Goal: Task Accomplishment & Management: Manage account settings

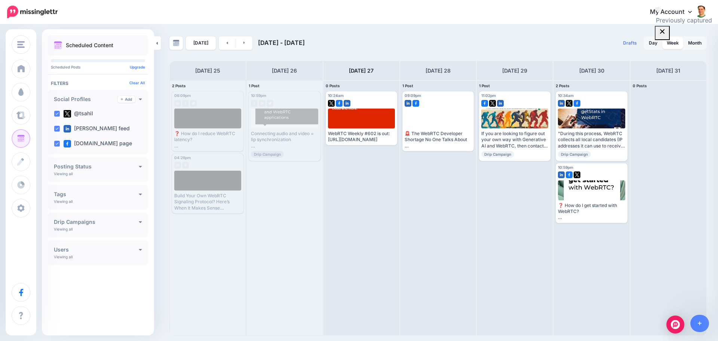
click at [674, 9] on link "My Account" at bounding box center [675, 12] width 64 height 18
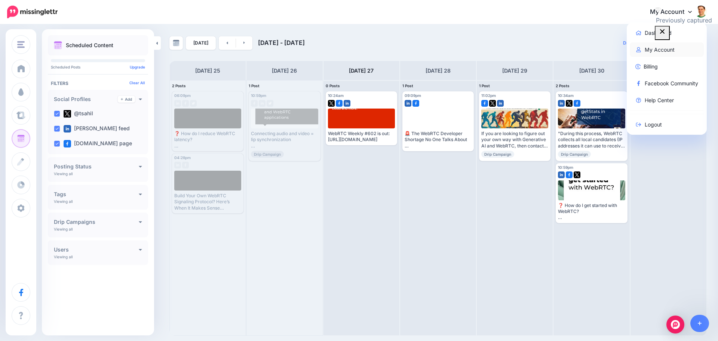
click at [653, 46] on link "My Account" at bounding box center [667, 49] width 74 height 15
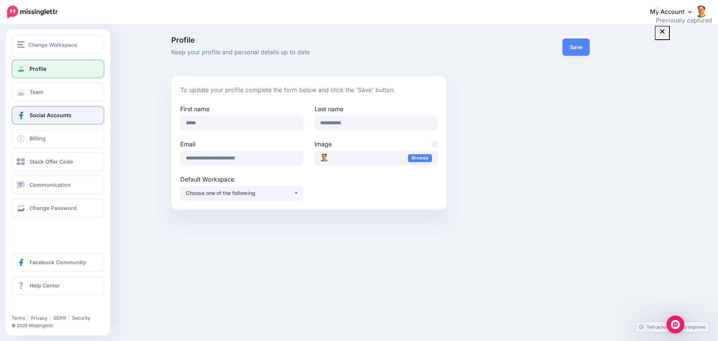
click at [36, 115] on span "Social Accounts" at bounding box center [51, 115] width 42 height 6
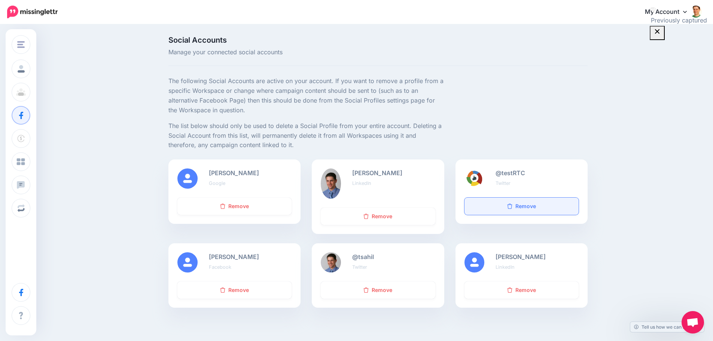
click at [528, 205] on link "Remove" at bounding box center [521, 206] width 114 height 17
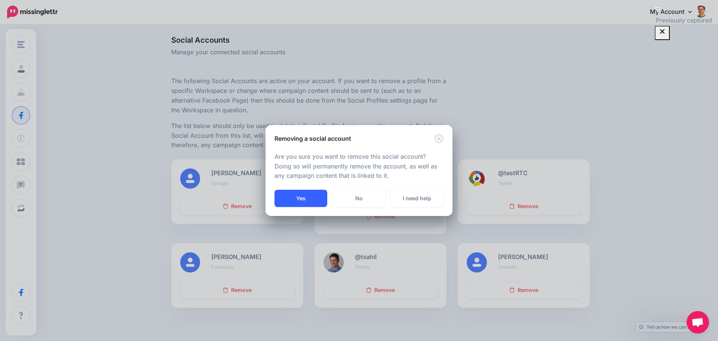
click at [290, 196] on button "Yes" at bounding box center [301, 198] width 53 height 17
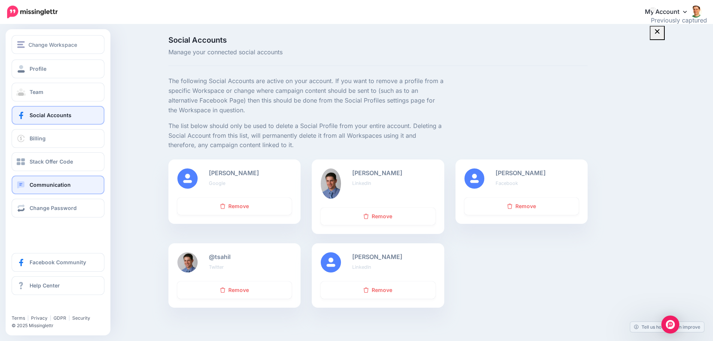
click at [77, 187] on link "Communication" at bounding box center [58, 184] width 93 height 19
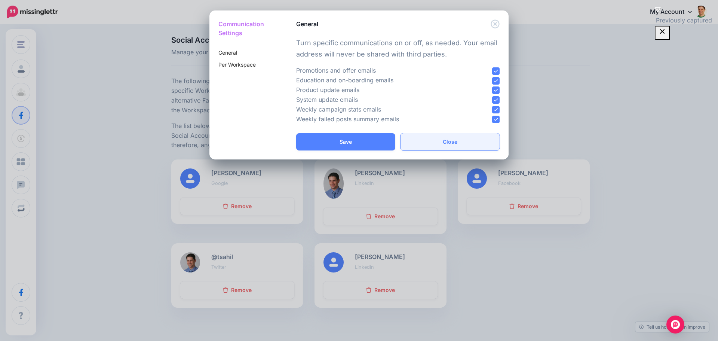
click at [415, 147] on button "Close" at bounding box center [450, 141] width 99 height 17
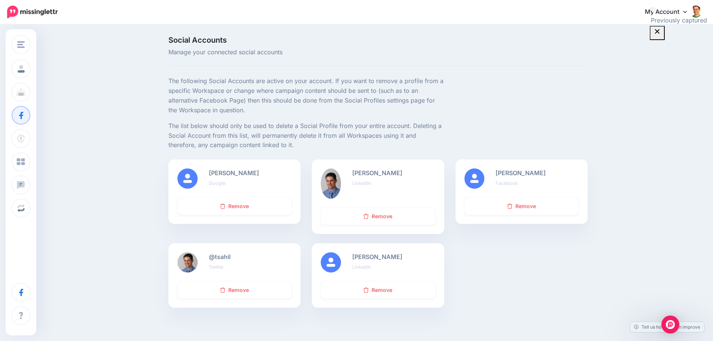
click at [14, 10] on img at bounding box center [32, 12] width 51 height 13
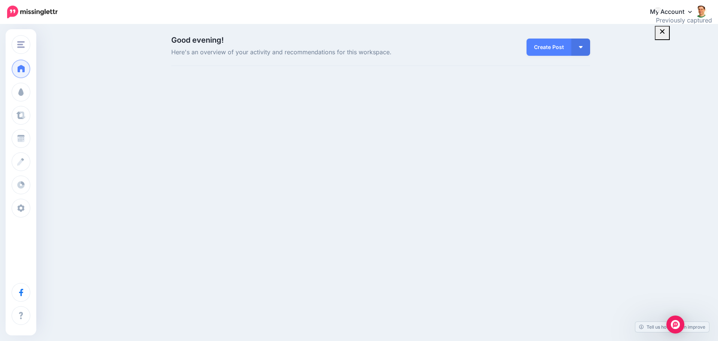
click at [657, 14] on link "My Account" at bounding box center [675, 12] width 64 height 18
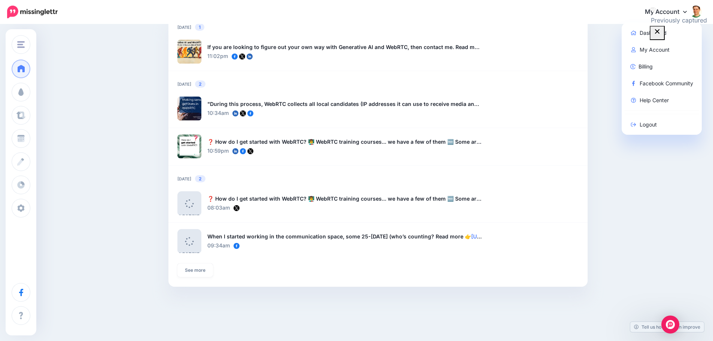
scroll to position [555, 0]
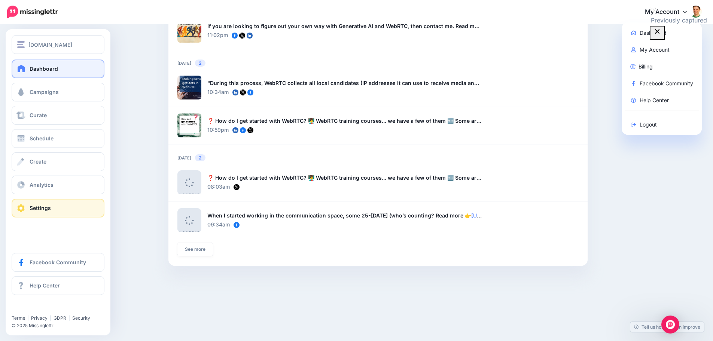
click at [21, 203] on link "Settings" at bounding box center [58, 208] width 93 height 19
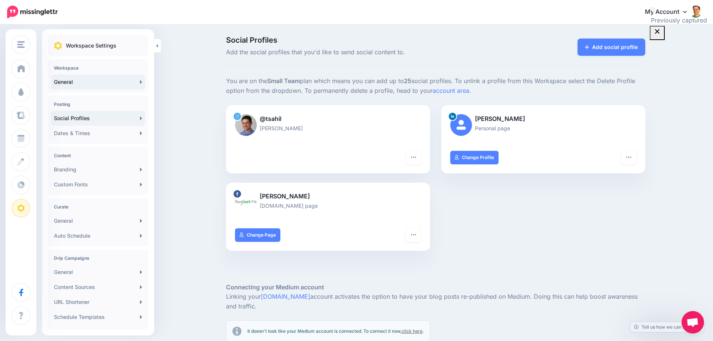
click at [92, 80] on link "General" at bounding box center [98, 81] width 94 height 15
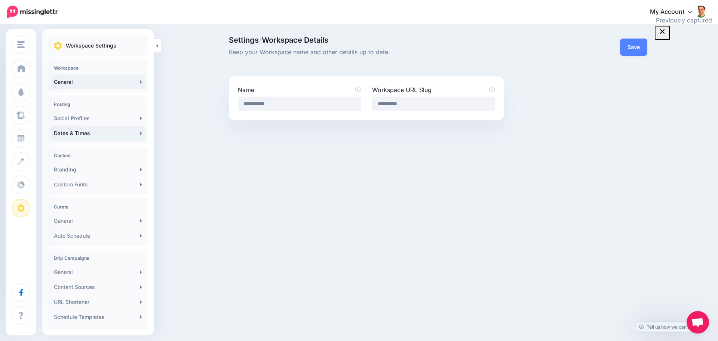
click at [135, 130] on link "Dates & Times" at bounding box center [98, 133] width 94 height 15
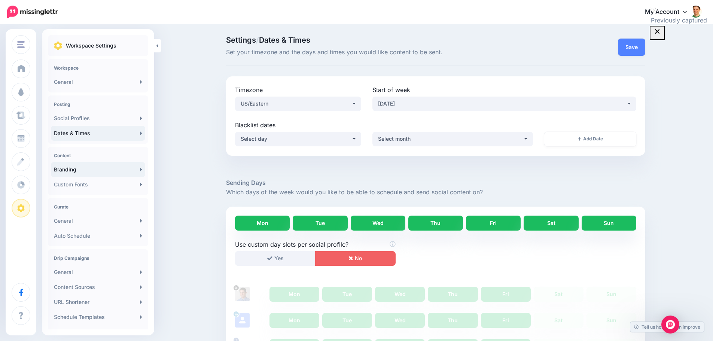
click at [135, 175] on link "Branding" at bounding box center [98, 169] width 94 height 15
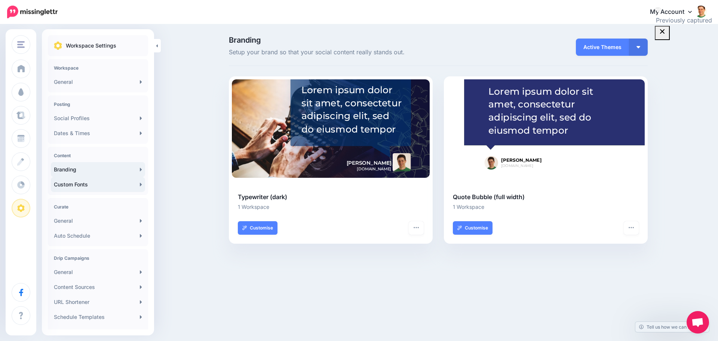
click at [140, 183] on icon at bounding box center [141, 184] width 2 height 6
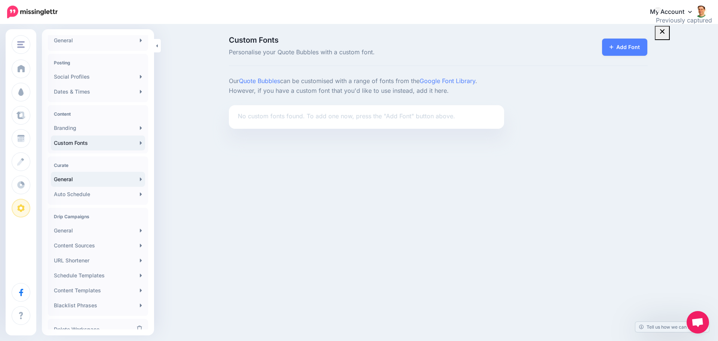
scroll to position [70, 0]
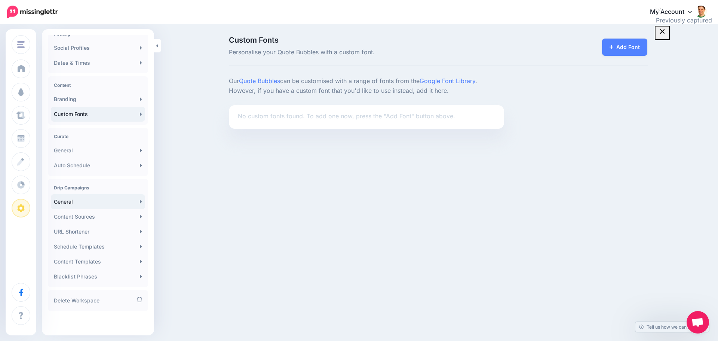
click at [141, 202] on link "General" at bounding box center [98, 201] width 94 height 15
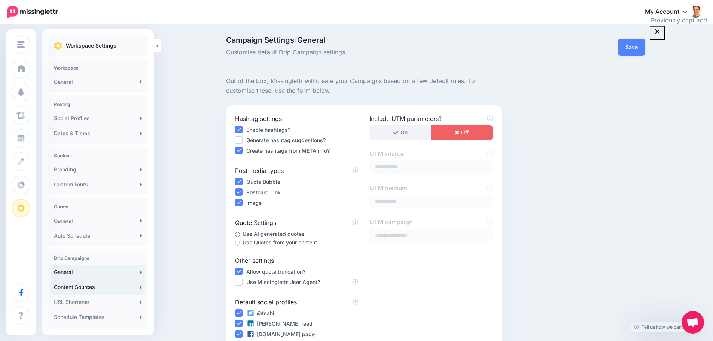
click at [81, 288] on link "Content Sources" at bounding box center [98, 287] width 94 height 15
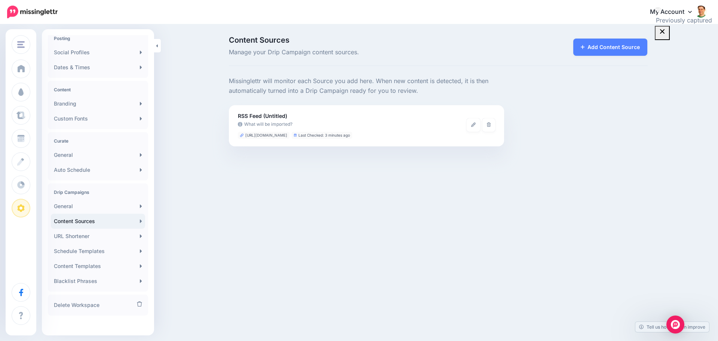
scroll to position [70, 0]
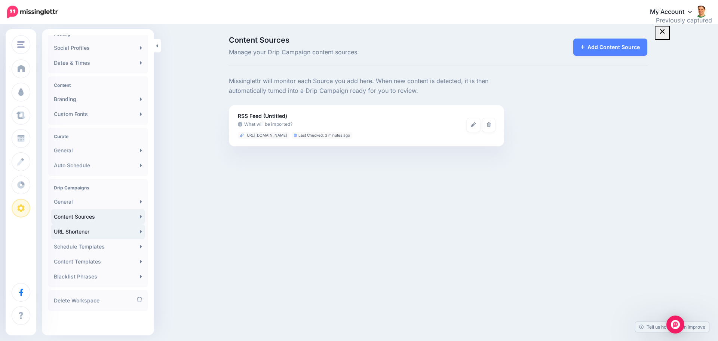
click at [83, 233] on link "URL Shortener" at bounding box center [98, 231] width 94 height 15
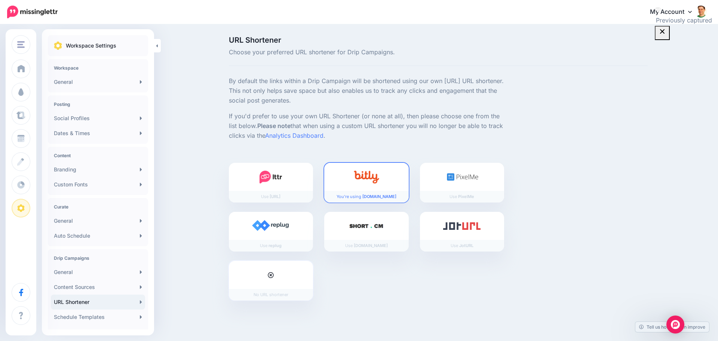
click at [284, 278] on div at bounding box center [271, 275] width 85 height 28
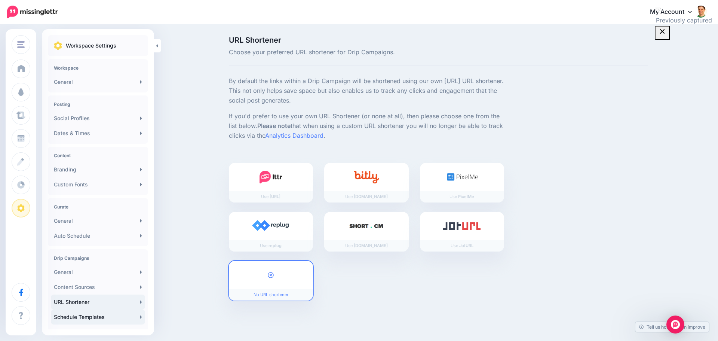
scroll to position [70, 0]
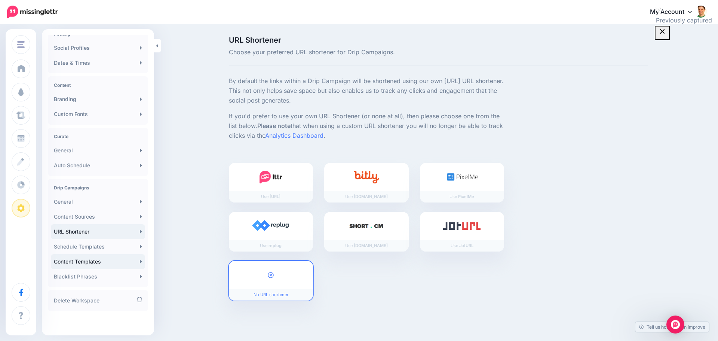
click at [110, 261] on link "Content Templates" at bounding box center [98, 261] width 94 height 15
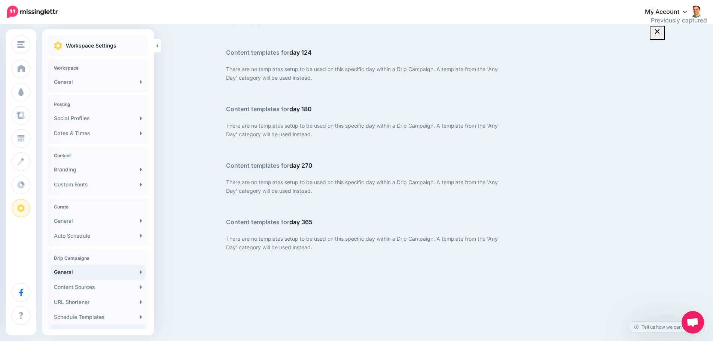
scroll to position [70, 0]
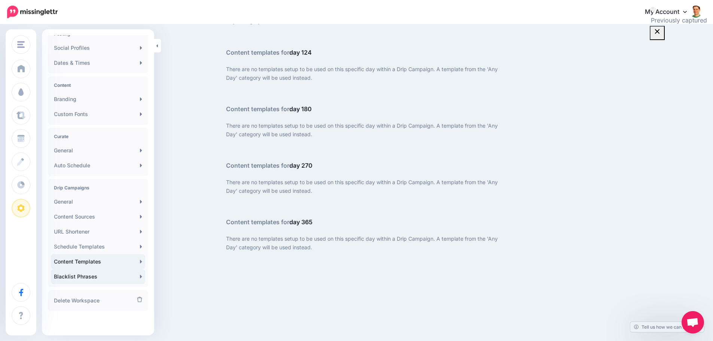
click at [98, 277] on link "Blacklist Phrases" at bounding box center [98, 276] width 94 height 15
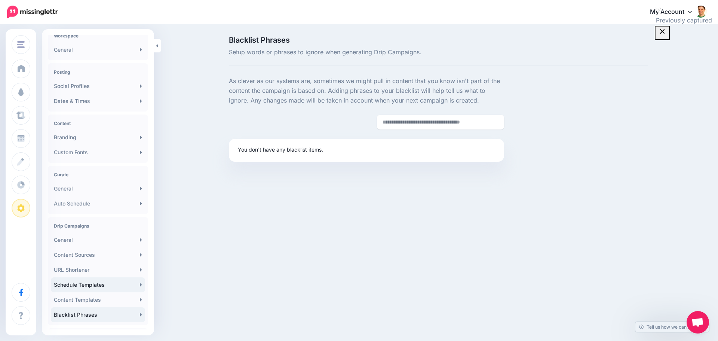
scroll to position [70, 0]
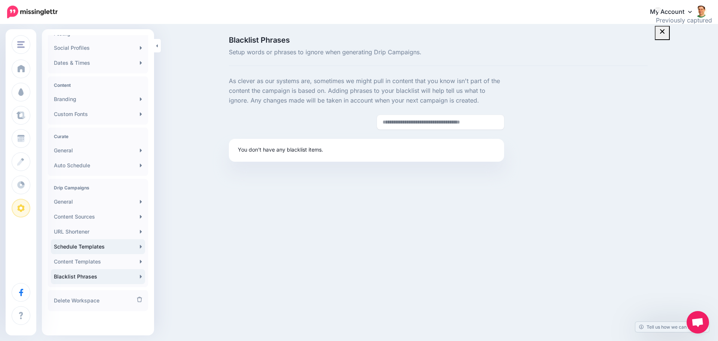
click at [100, 251] on link "Schedule Templates" at bounding box center [98, 246] width 94 height 15
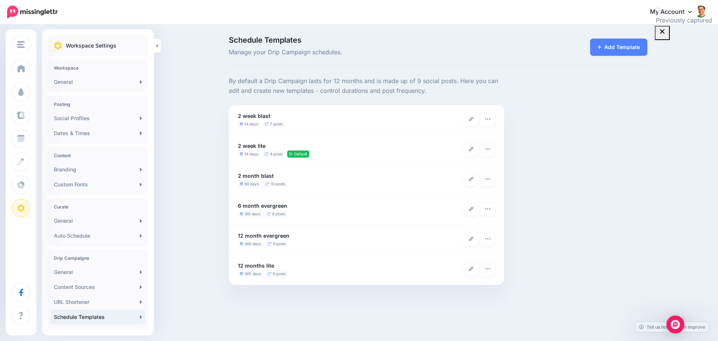
scroll to position [70, 0]
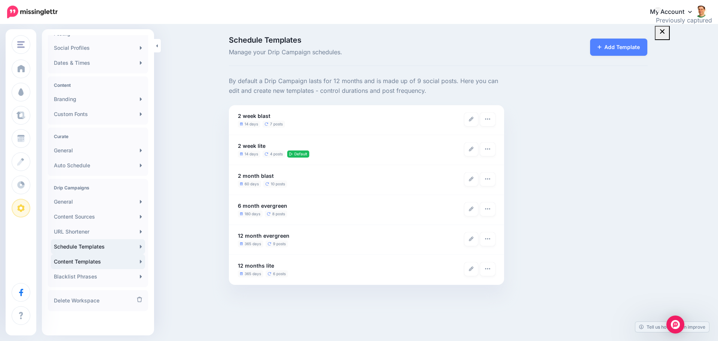
click at [105, 260] on link "Content Templates" at bounding box center [98, 261] width 94 height 15
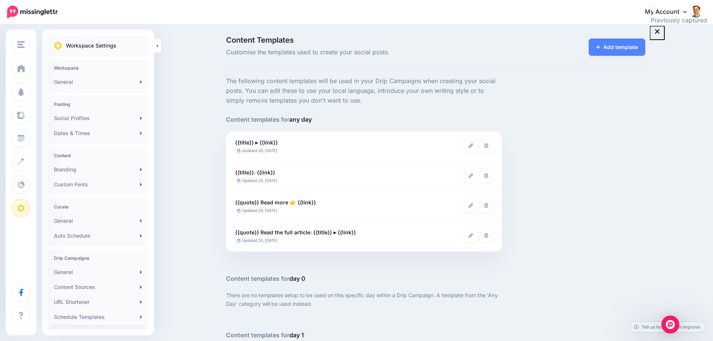
click at [48, 10] on img at bounding box center [32, 12] width 51 height 13
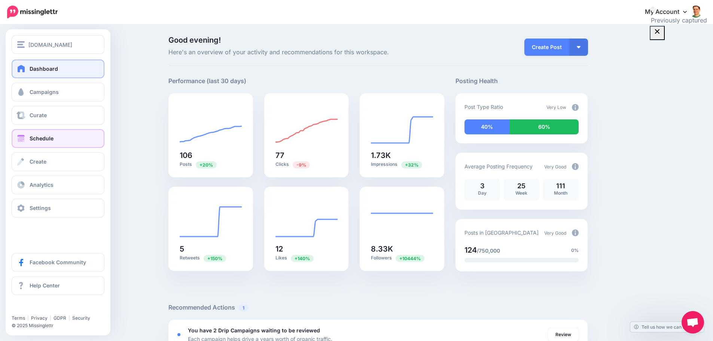
click at [34, 138] on span "Schedule" at bounding box center [42, 138] width 24 height 6
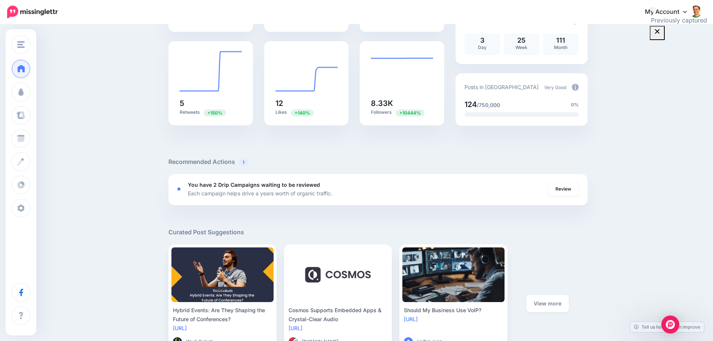
scroll to position [150, 0]
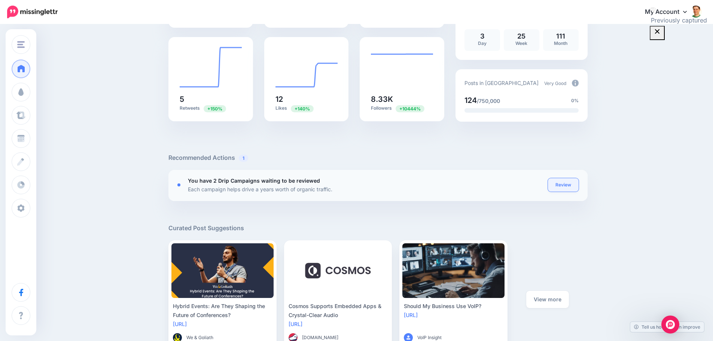
click at [570, 184] on link "Review" at bounding box center [563, 184] width 31 height 13
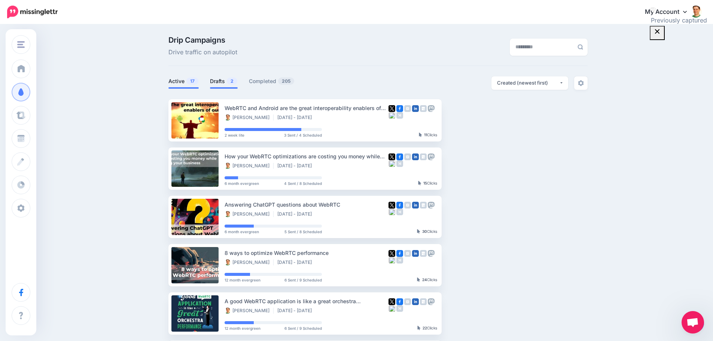
click at [219, 81] on link "Drafts 2" at bounding box center [224, 81] width 28 height 9
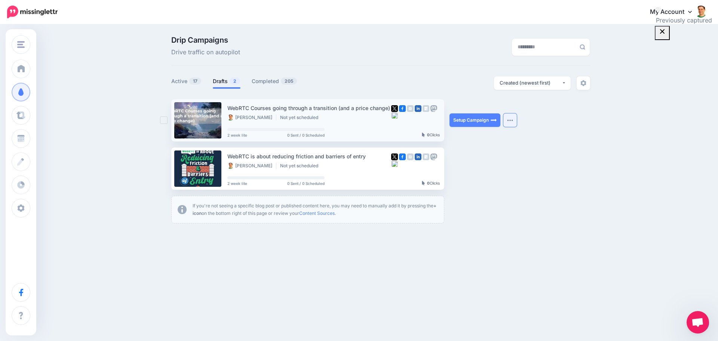
click at [512, 122] on button "button" at bounding box center [510, 119] width 13 height 13
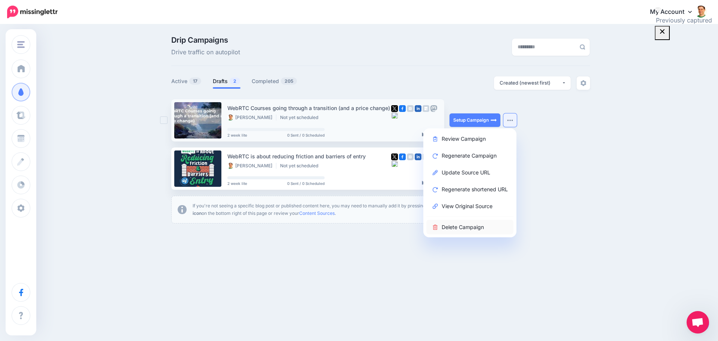
click at [481, 224] on link "Delete Campaign" at bounding box center [470, 227] width 87 height 15
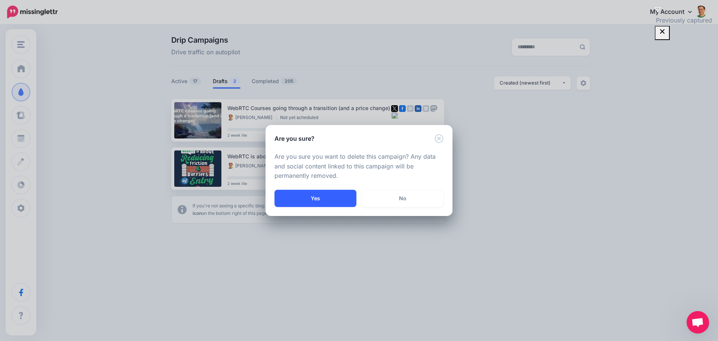
click at [313, 201] on button "Yes" at bounding box center [316, 198] width 82 height 17
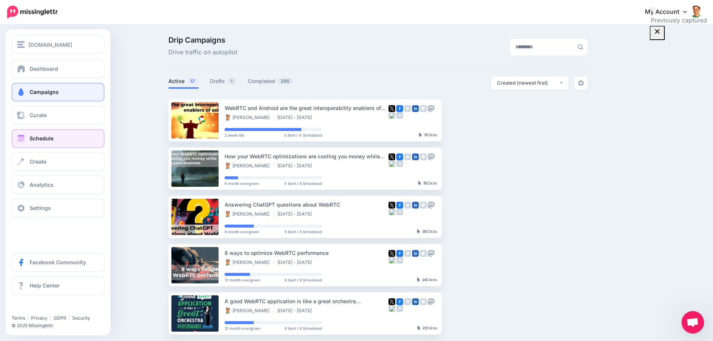
click at [60, 137] on link "Schedule" at bounding box center [58, 138] width 93 height 19
